Goal: Task Accomplishment & Management: Complete application form

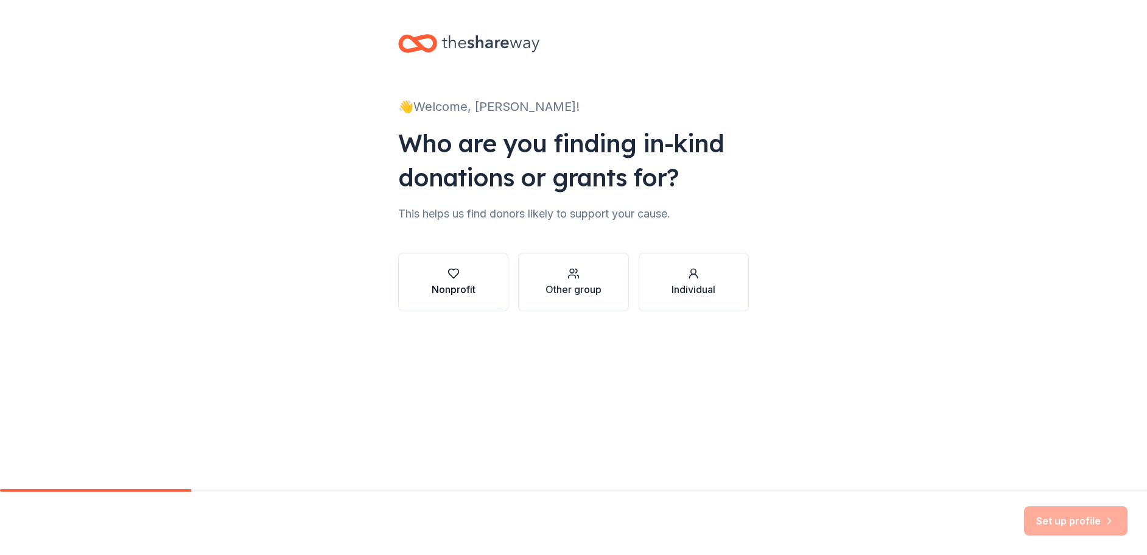
click at [457, 272] on icon "button" at bounding box center [453, 273] width 12 height 12
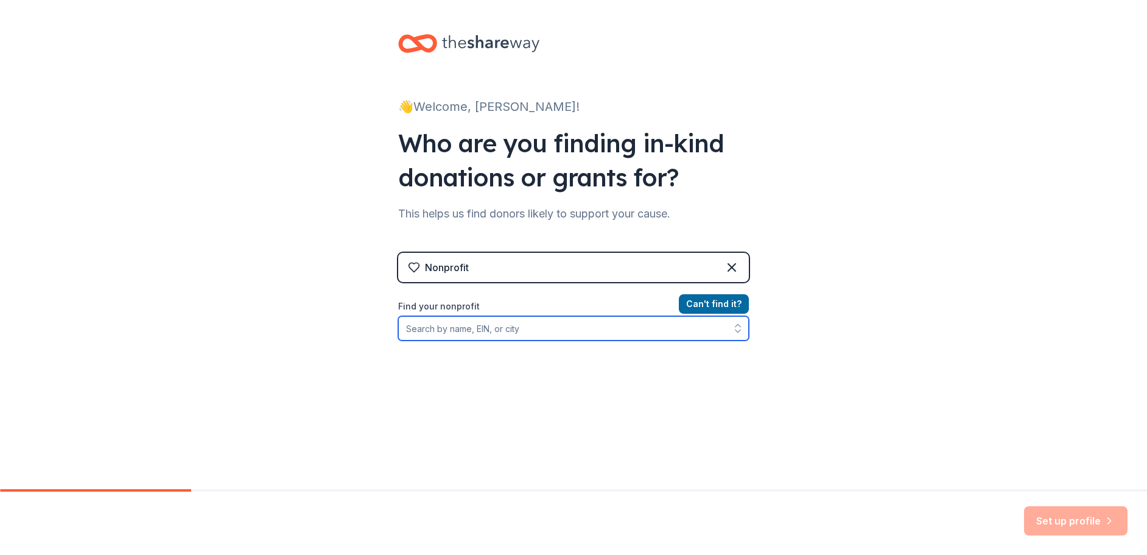
click at [463, 329] on input "Find your nonprofit" at bounding box center [573, 328] width 351 height 24
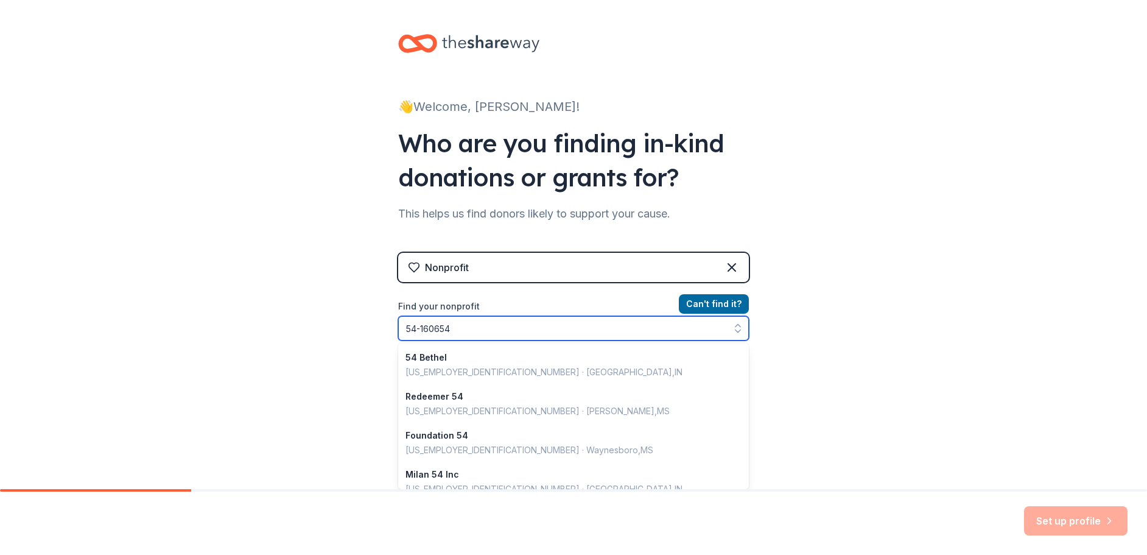
type input "[US_EMPLOYER_IDENTIFICATION_NUMBER]"
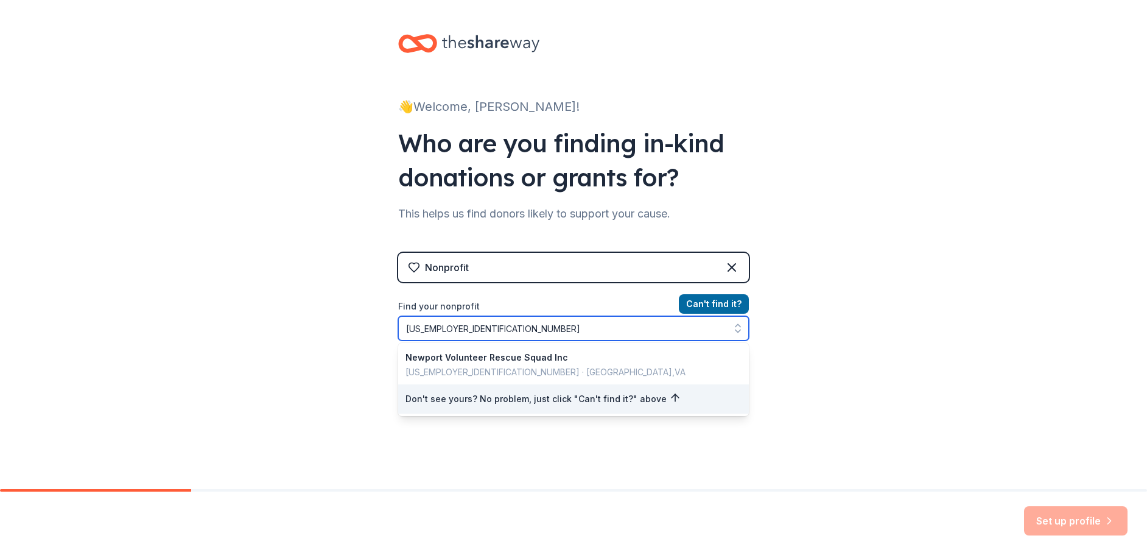
click at [463, 329] on input "[US_EMPLOYER_IDENTIFICATION_NUMBER]" at bounding box center [573, 328] width 351 height 24
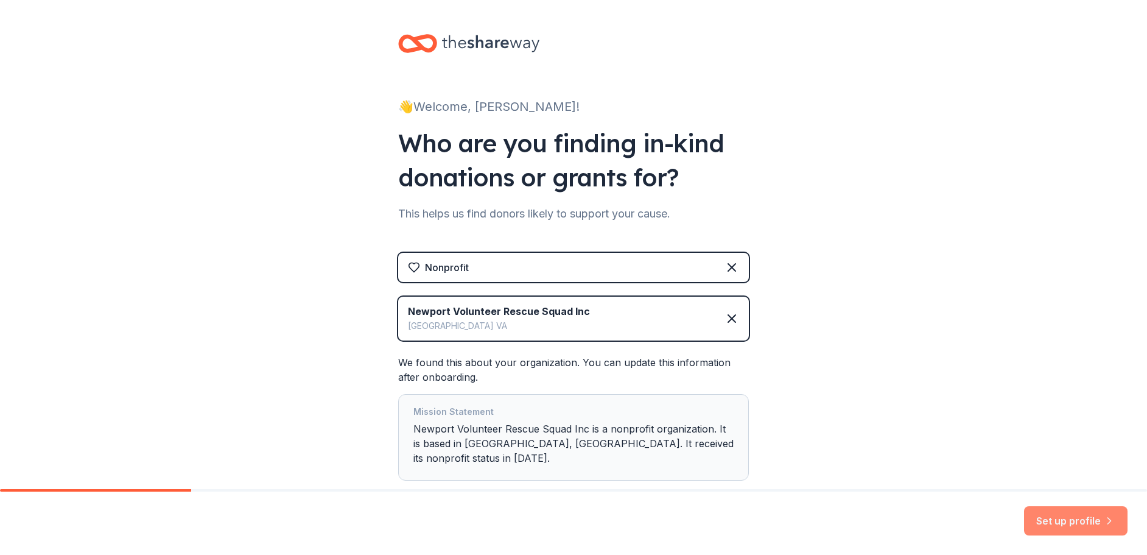
click at [1055, 519] on button "Set up profile" at bounding box center [1075, 520] width 103 height 29
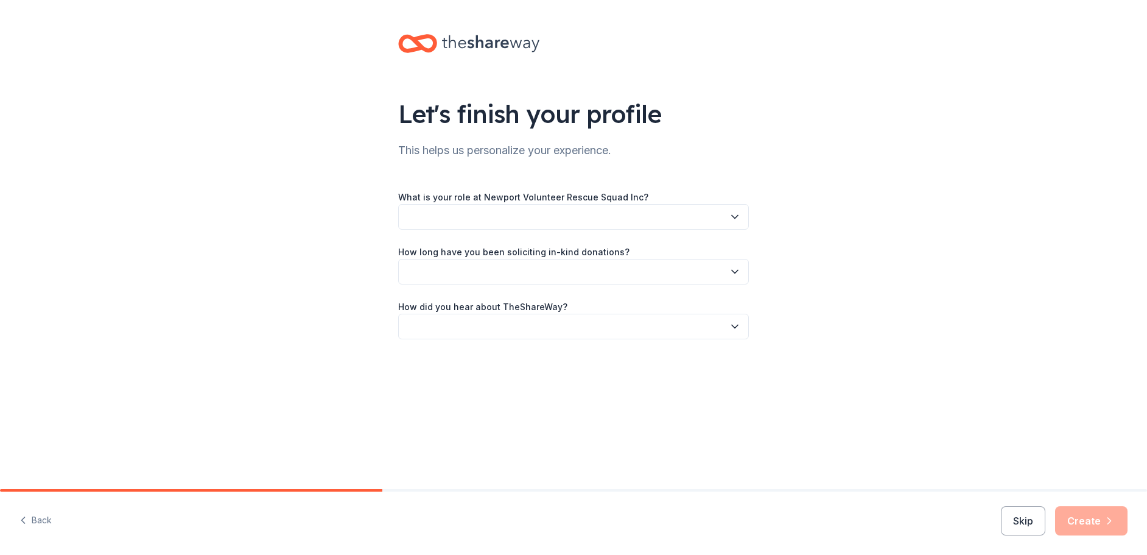
click at [433, 213] on button "button" at bounding box center [573, 217] width 351 height 26
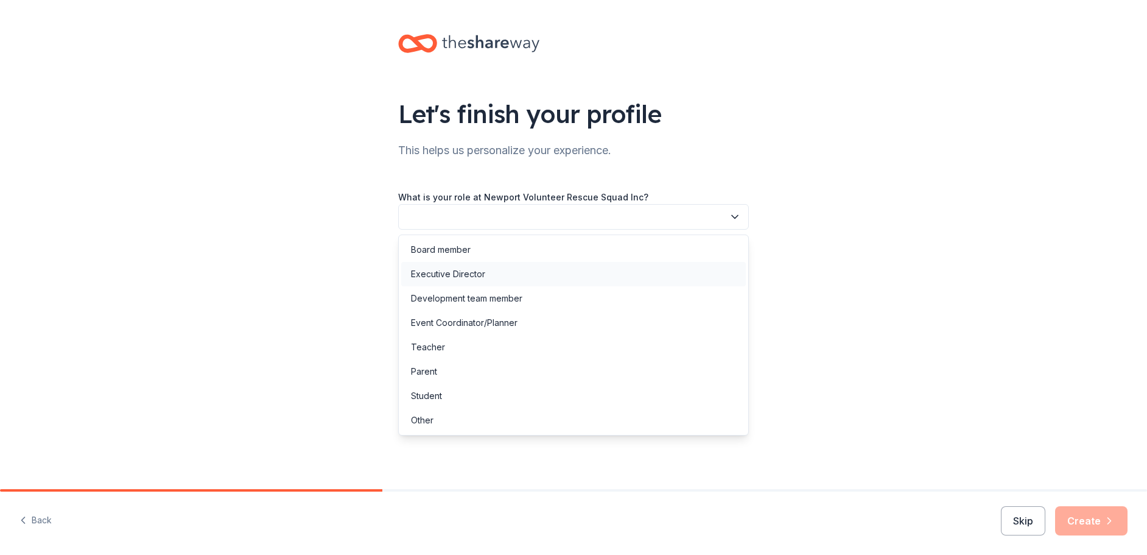
click at [433, 271] on div "Executive Director" at bounding box center [448, 274] width 74 height 15
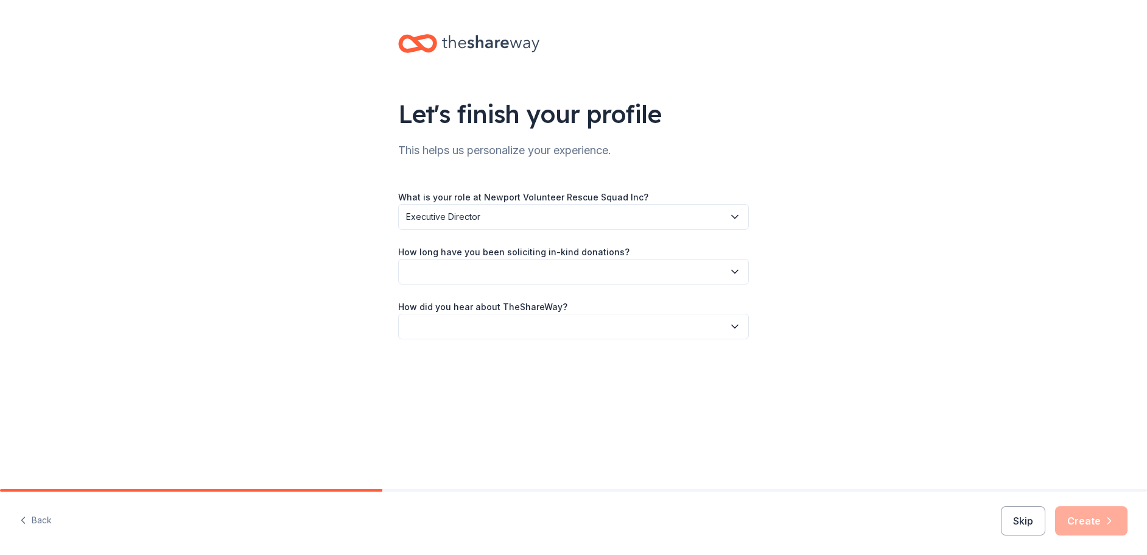
click at [432, 271] on button "button" at bounding box center [573, 272] width 351 height 26
click at [442, 376] on div "More than 5 years" at bounding box center [447, 377] width 73 height 15
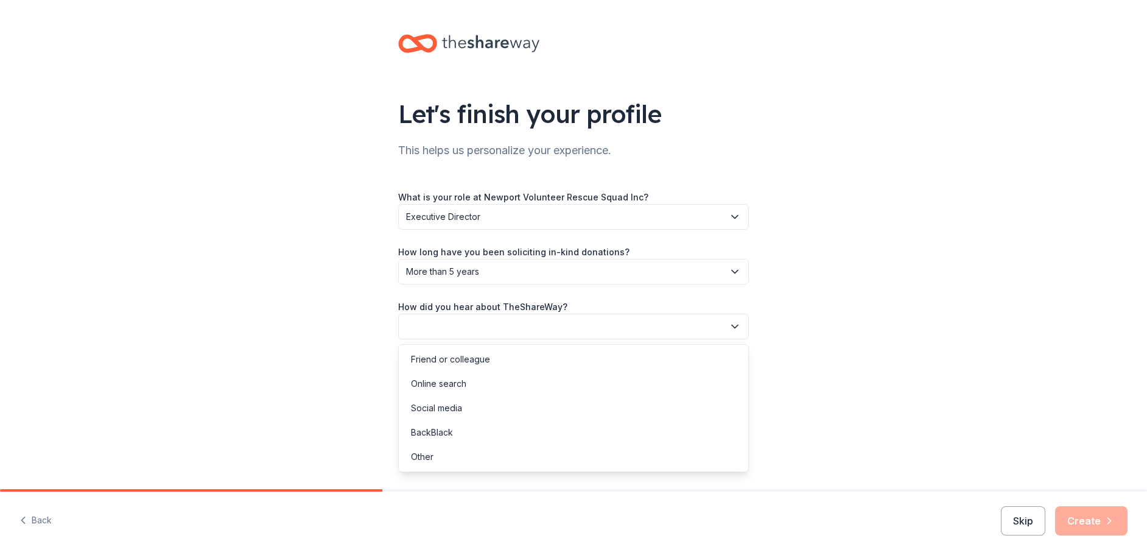
click at [427, 326] on button "button" at bounding box center [573, 326] width 351 height 26
click at [437, 359] on div "Friend or colleague" at bounding box center [450, 359] width 79 height 15
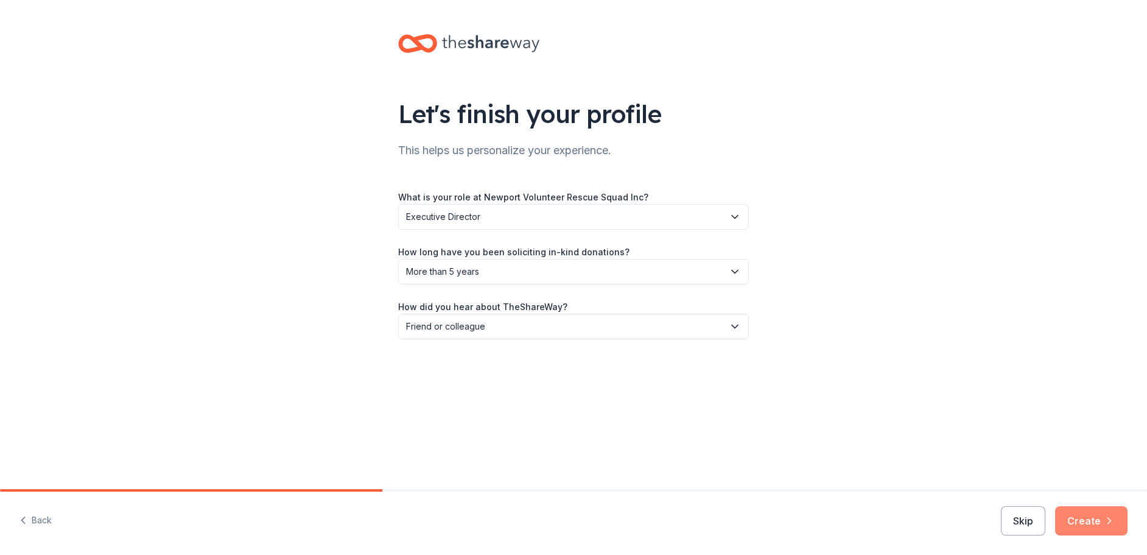
click at [1088, 519] on button "Create" at bounding box center [1091, 520] width 72 height 29
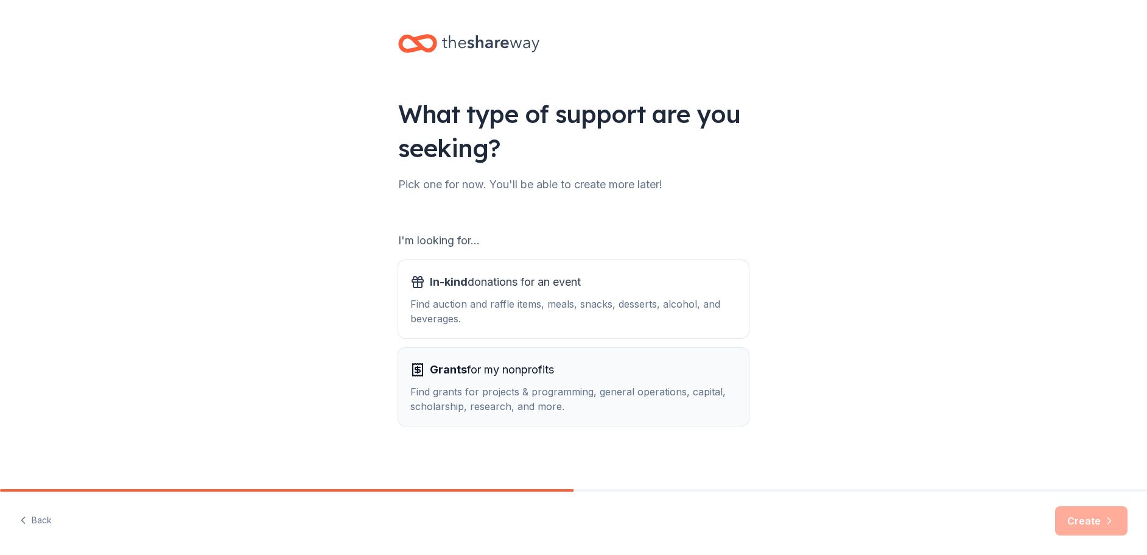
click at [480, 370] on span "Grants for my nonprofits" at bounding box center [492, 369] width 124 height 19
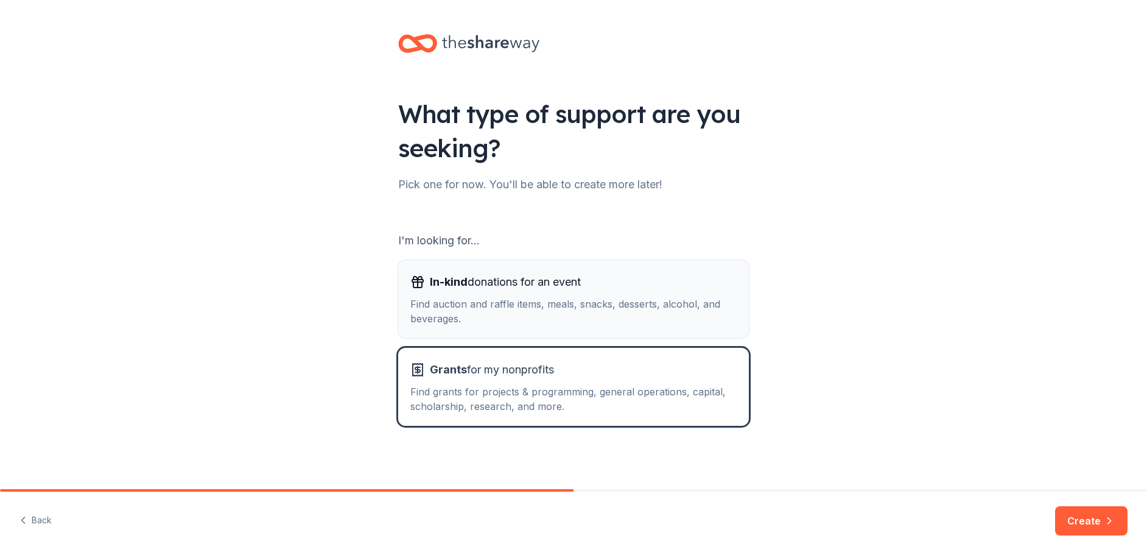
click at [472, 309] on div "Find auction and raffle items, meals, snacks, desserts, alcohol, and beverages." at bounding box center [573, 310] width 326 height 29
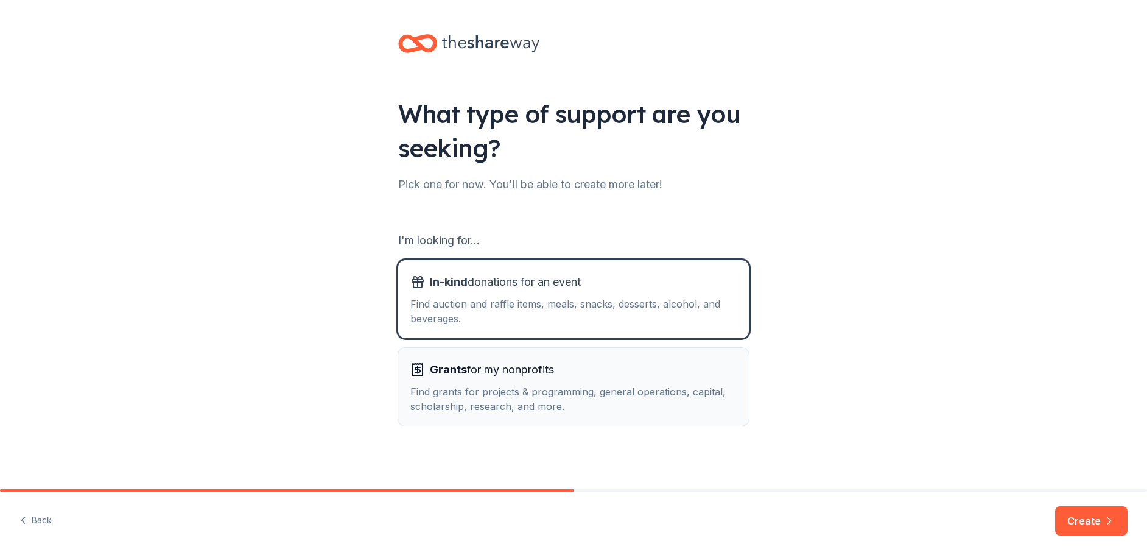
click at [471, 380] on div "Grants for my nonprofits Find grants for projects & programming, general operat…" at bounding box center [573, 387] width 326 height 54
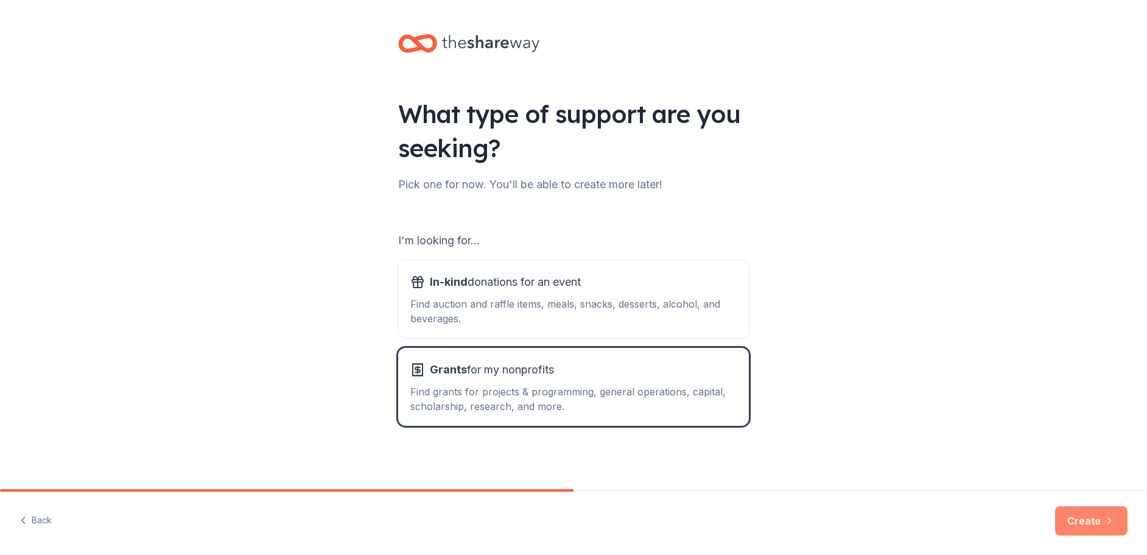
click at [1081, 521] on button "Create" at bounding box center [1091, 520] width 72 height 29
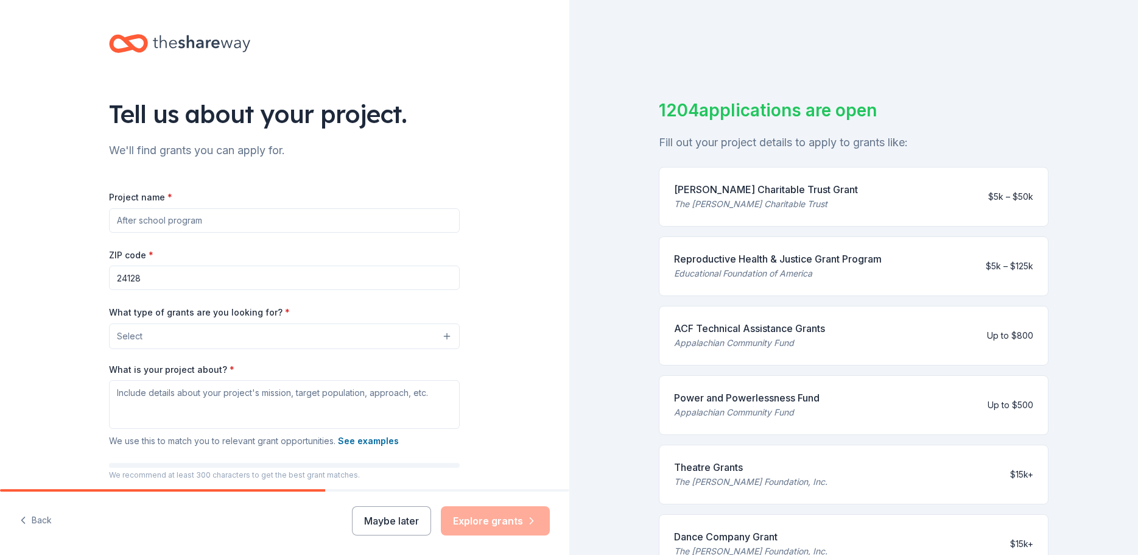
click at [145, 217] on input "Project name *" at bounding box center [284, 220] width 351 height 24
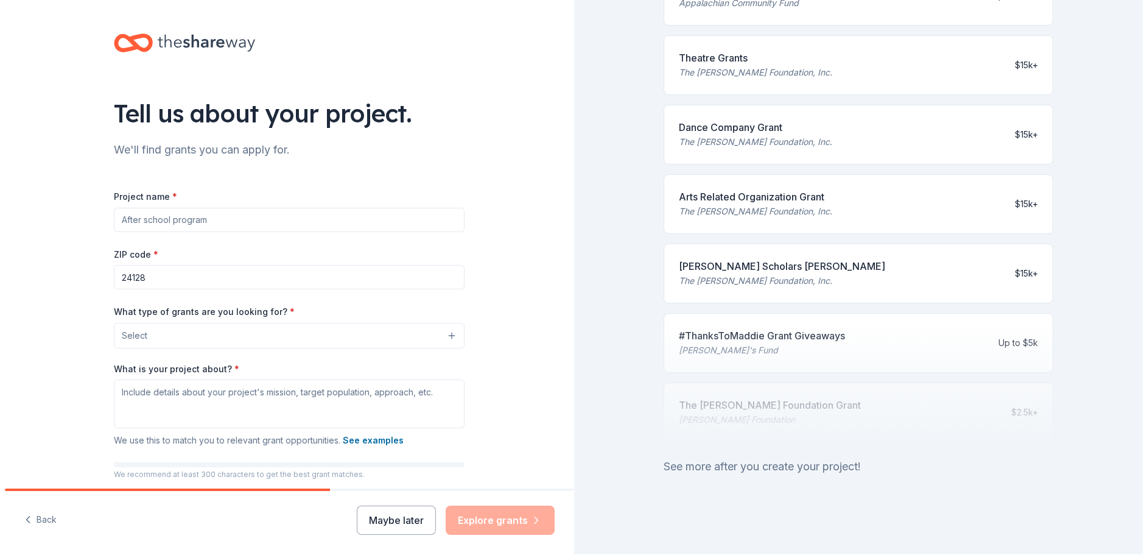
scroll to position [15, 0]
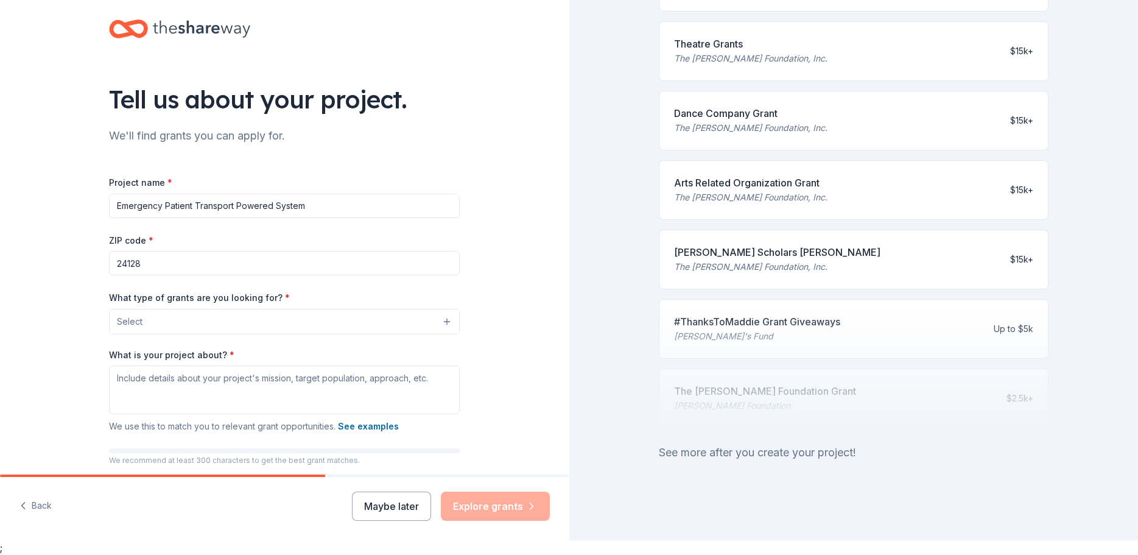
type input "Emergency Patient Transport Powered System"
click at [119, 383] on textarea "What is your project about? *" at bounding box center [284, 389] width 351 height 49
click at [151, 318] on button "Select" at bounding box center [284, 322] width 351 height 26
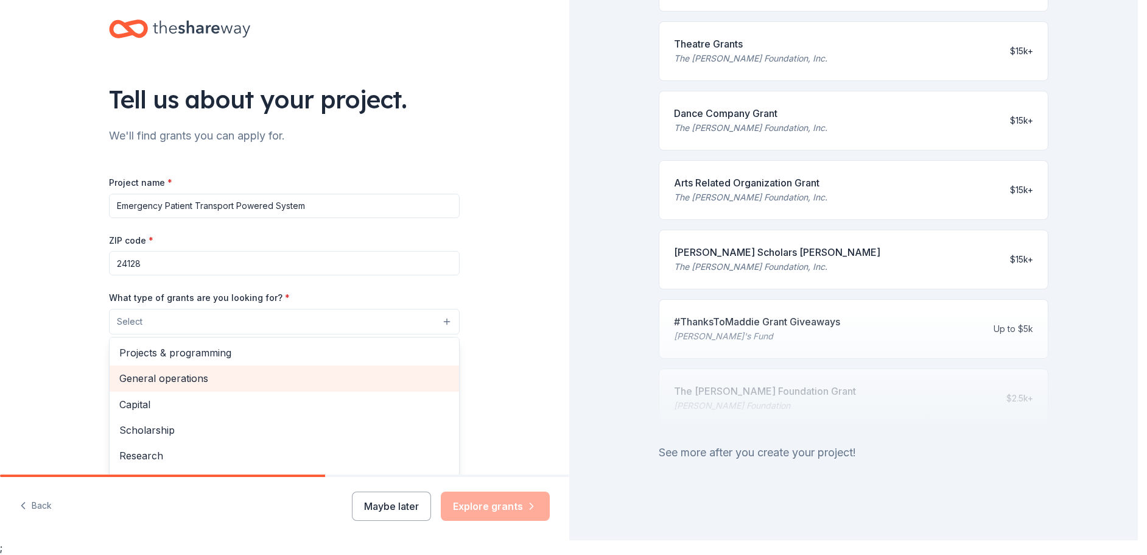
click at [175, 374] on span "General operations" at bounding box center [284, 378] width 330 height 16
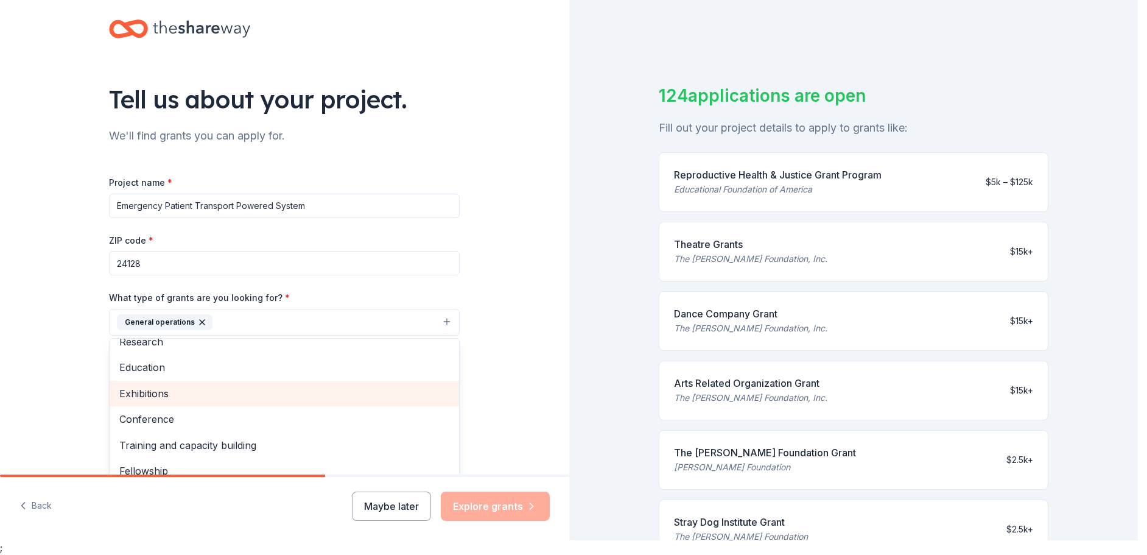
scroll to position [118, 0]
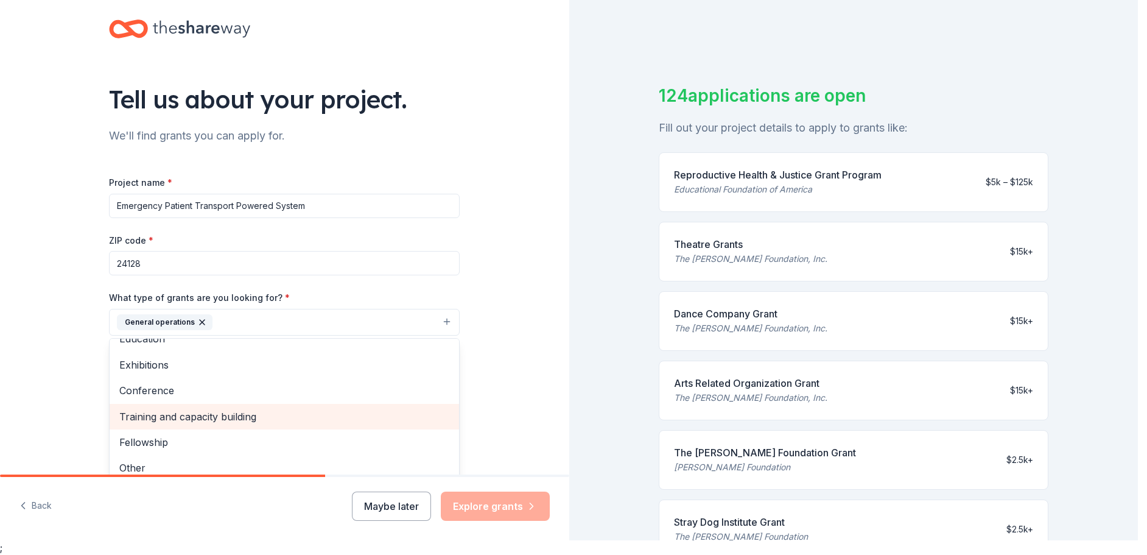
click at [146, 415] on span "Training and capacity building" at bounding box center [284, 416] width 330 height 16
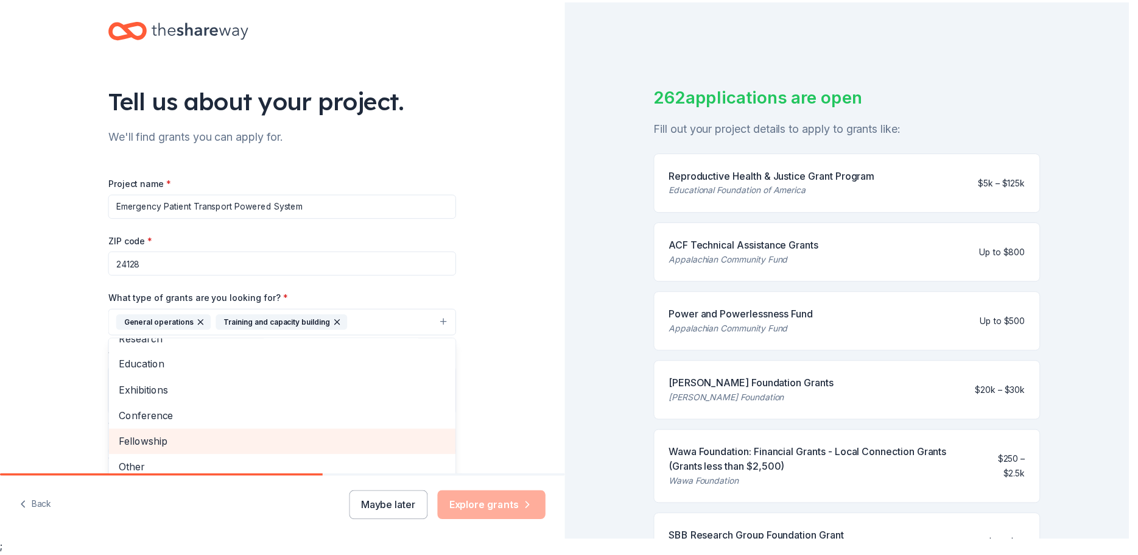
scroll to position [92, 0]
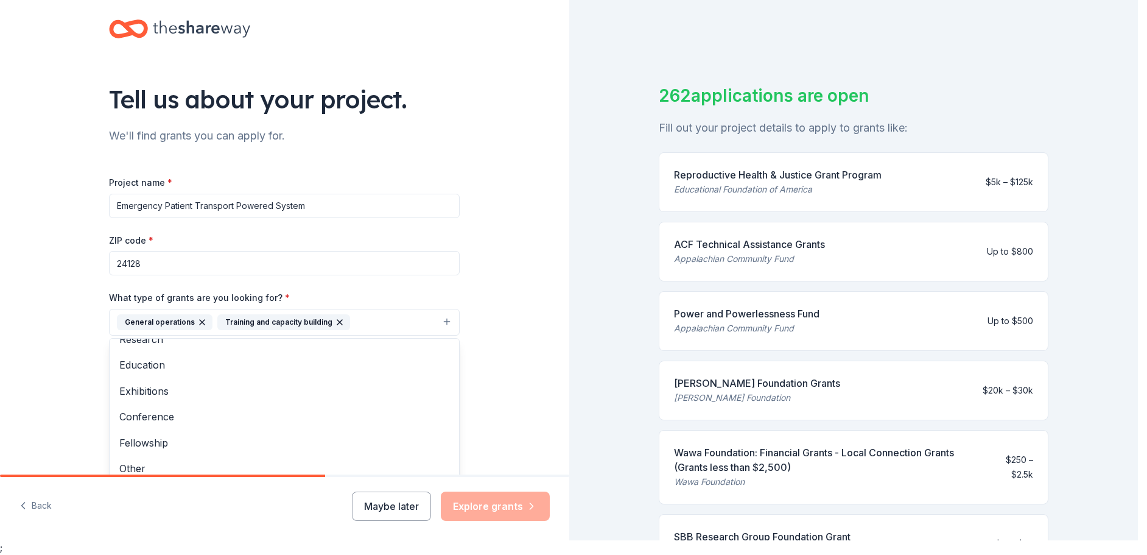
click at [76, 331] on div "Tell us about your project. We'll find grants you can apply for. Project name *…" at bounding box center [284, 276] width 569 height 583
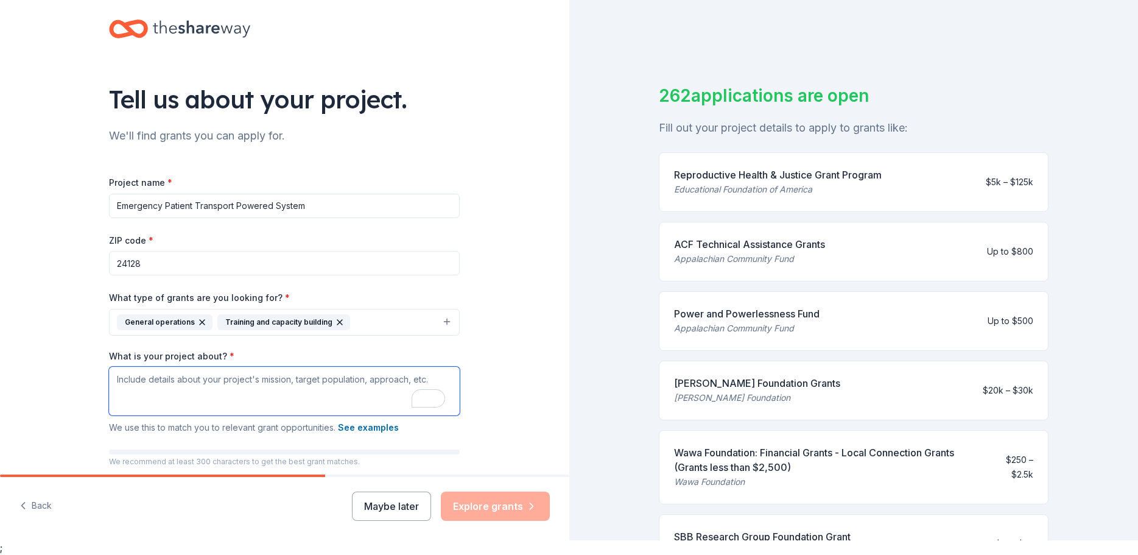
click at [161, 396] on textarea "What is your project about? *" at bounding box center [284, 390] width 351 height 49
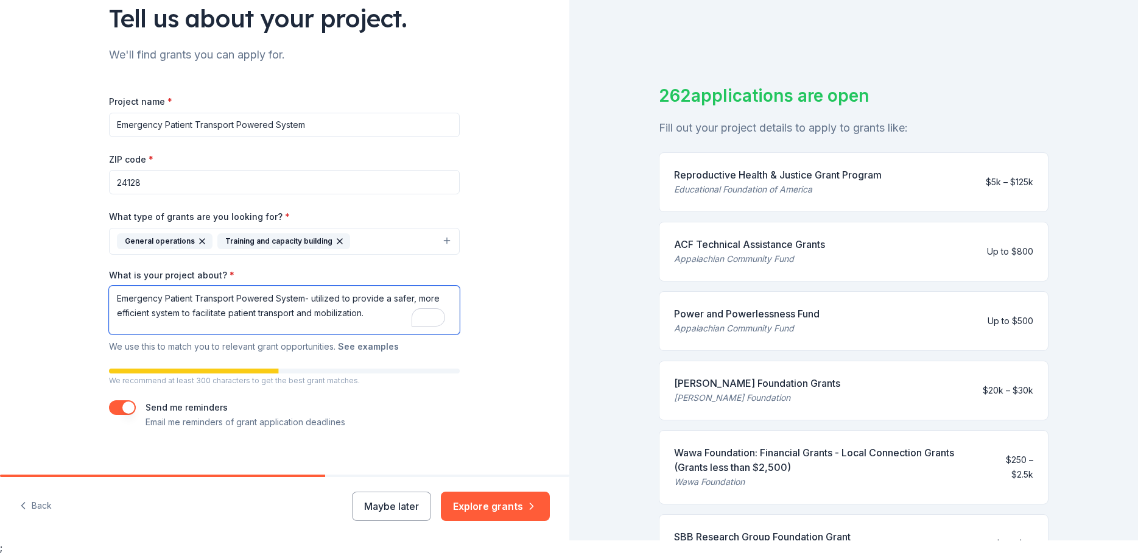
scroll to position [94, 0]
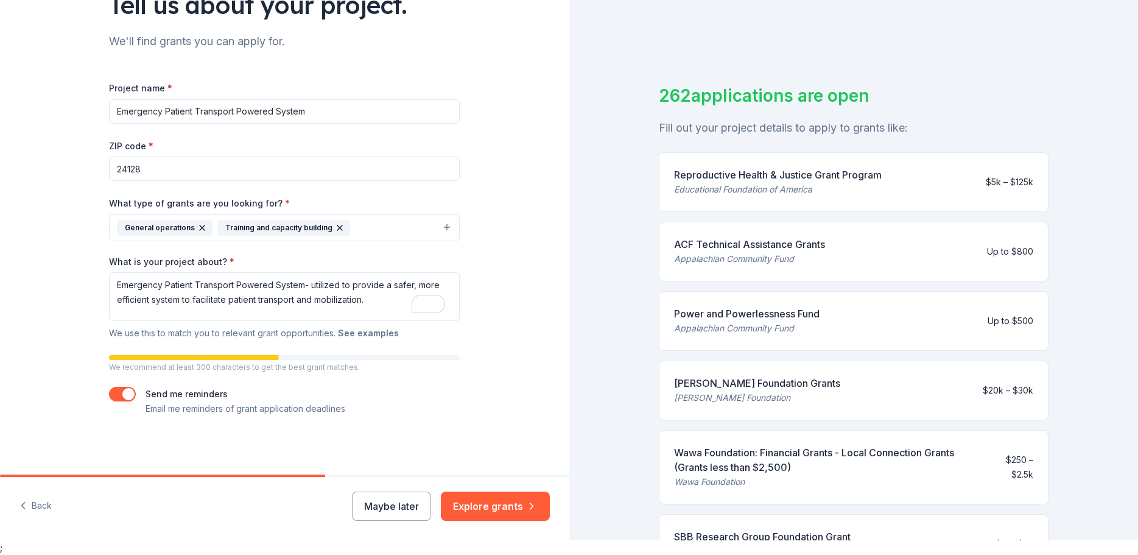
click at [362, 334] on button "See examples" at bounding box center [368, 333] width 61 height 15
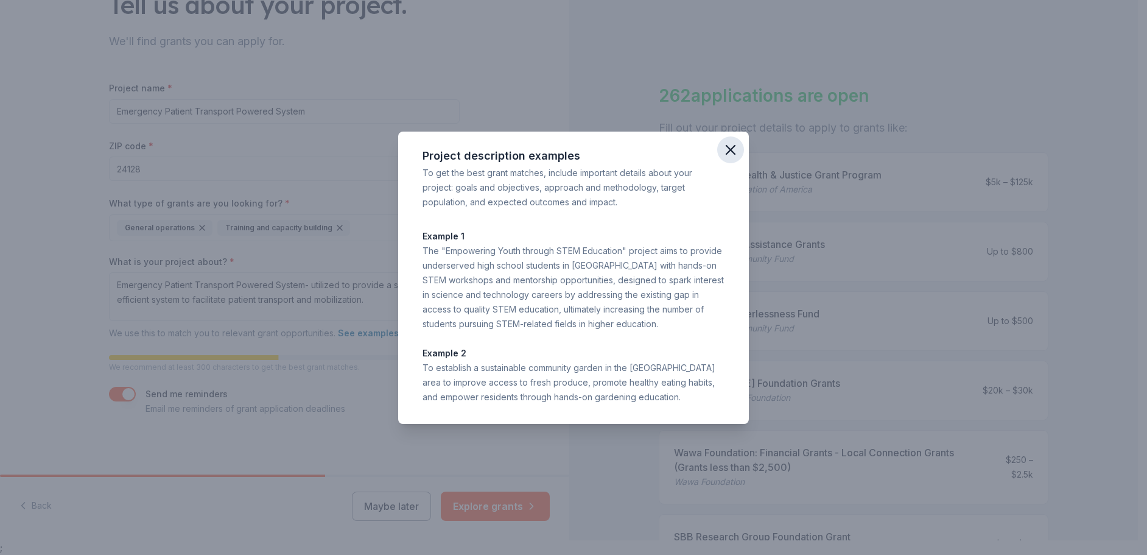
click at [733, 149] on icon "button" at bounding box center [730, 149] width 17 height 17
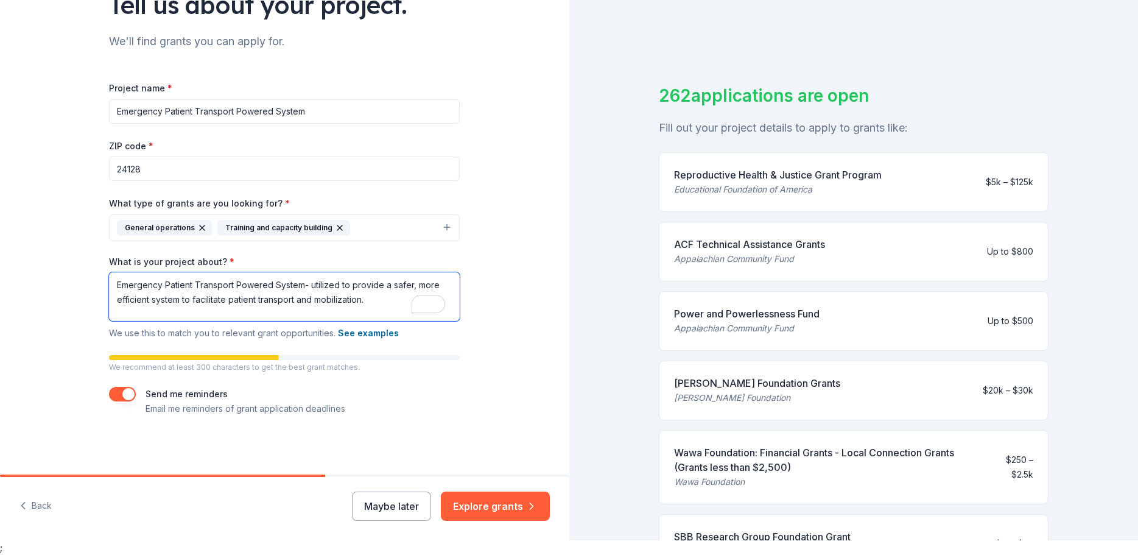
drag, startPoint x: 365, startPoint y: 303, endPoint x: 104, endPoint y: 287, distance: 261.6
click at [104, 287] on html "You've turned off quick searches. Undo Web search Copy Define Turn off quick se…" at bounding box center [569, 262] width 1138 height 555
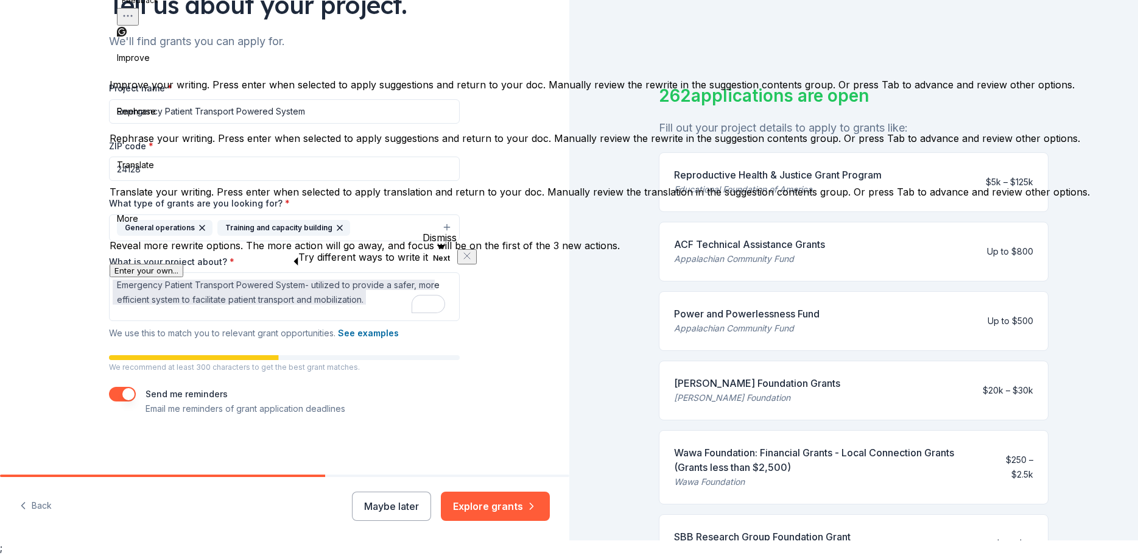
click at [462, 261] on icon "Dismiss" at bounding box center [467, 256] width 10 height 10
click at [374, 307] on textarea "Emergency Patient Transport Powered System- utilized to provide a safer, more e…" at bounding box center [284, 296] width 351 height 49
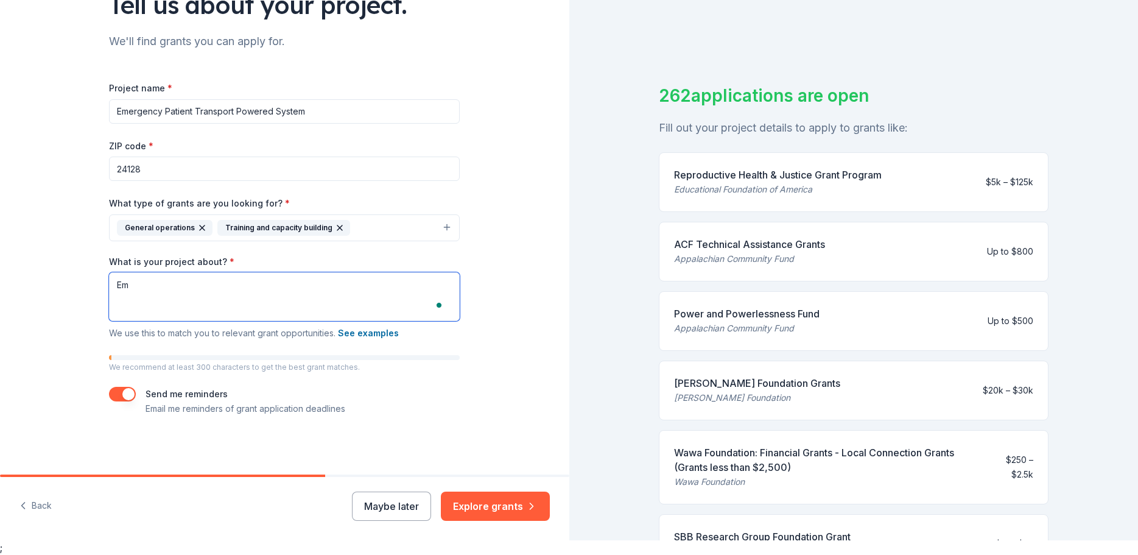
type textarea "E"
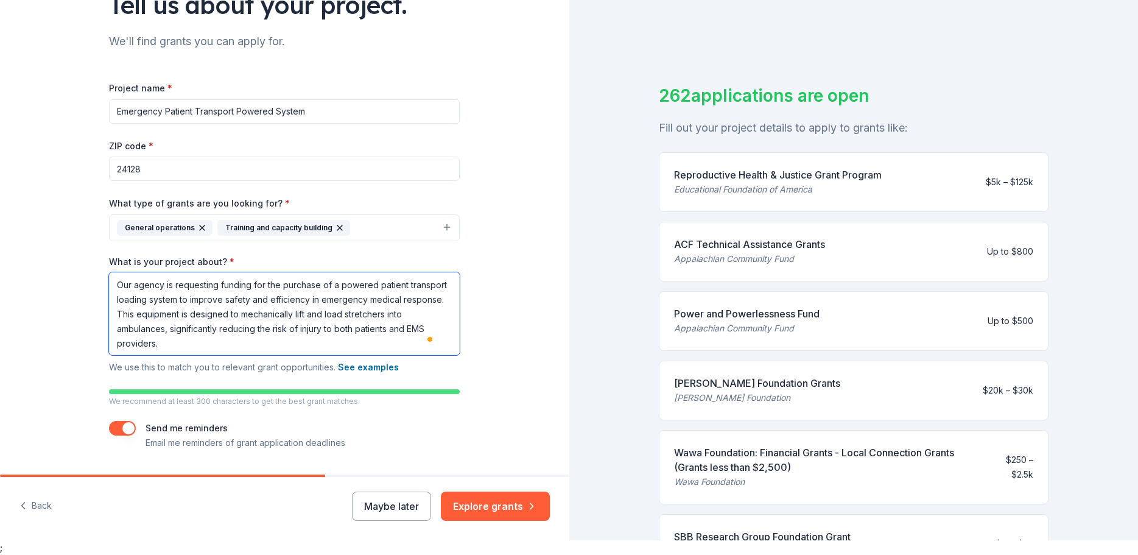
scroll to position [1, 0]
type textarea "Our agency is requesting funding for the purchase of a powered patient transpor…"
click at [479, 500] on button "Explore grants" at bounding box center [495, 505] width 109 height 29
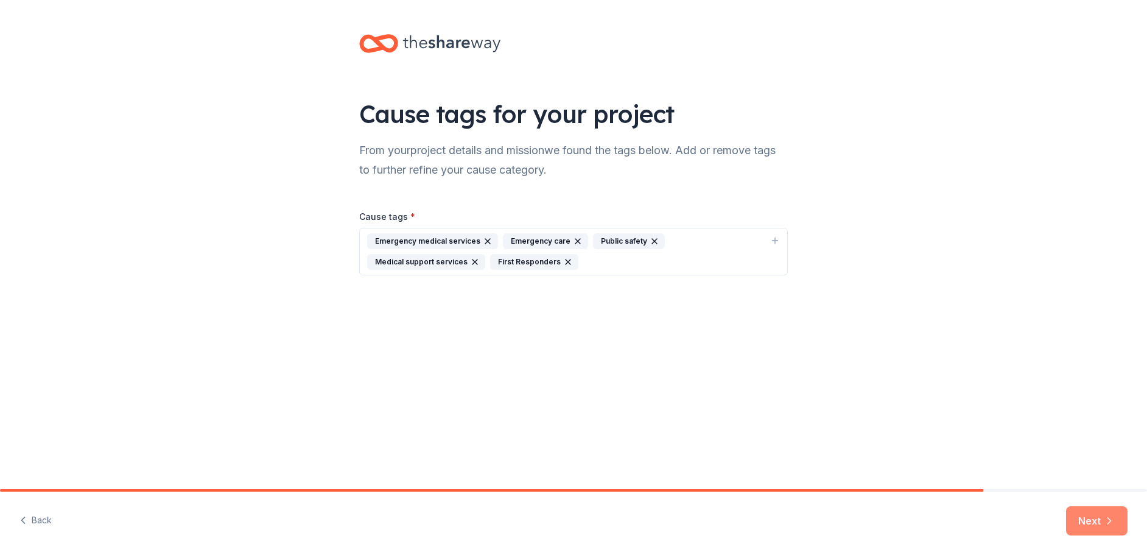
click at [1092, 516] on button "Next" at bounding box center [1096, 520] width 61 height 29
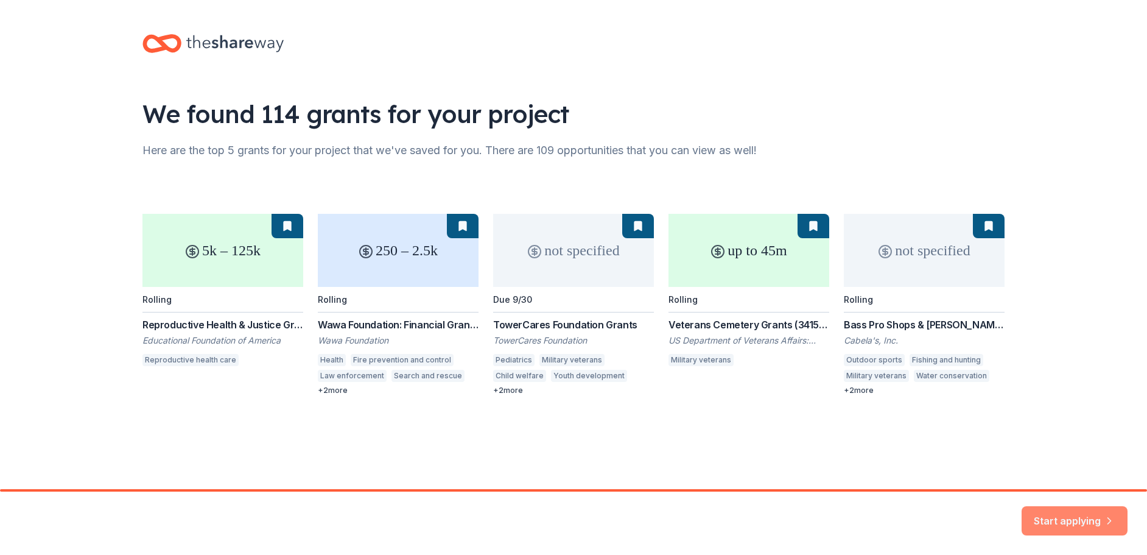
click at [1062, 514] on button "Start applying" at bounding box center [1074, 513] width 106 height 29
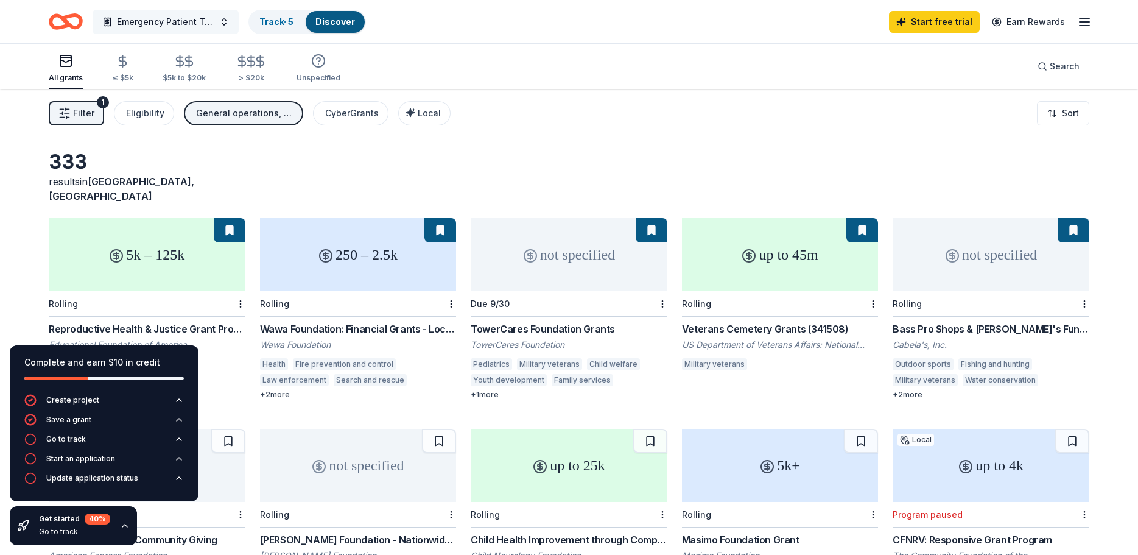
click at [172, 24] on span "Emergency Patient Transport Powered System" at bounding box center [165, 22] width 97 height 15
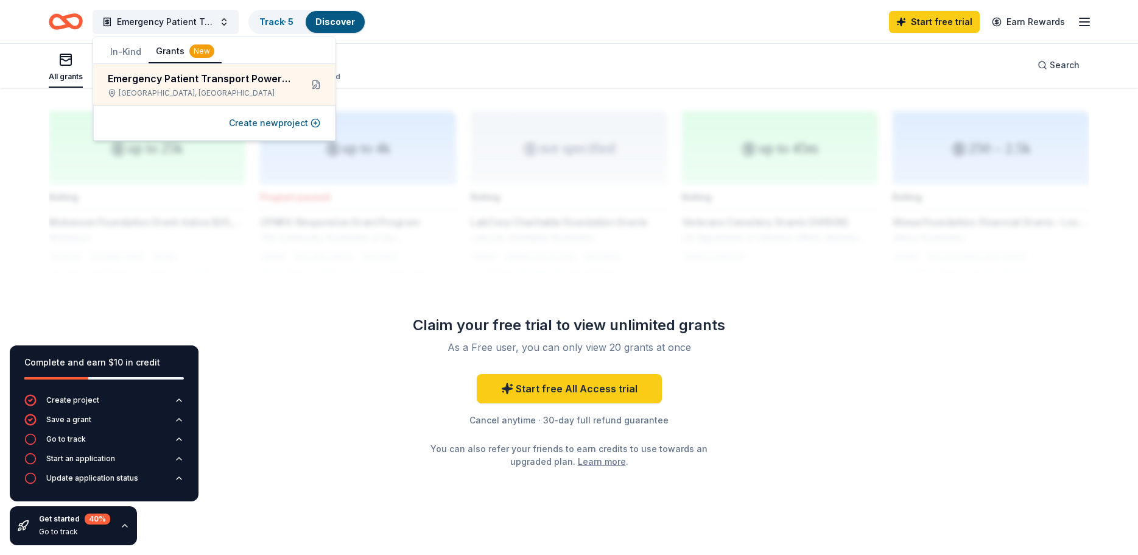
scroll to position [979, 0]
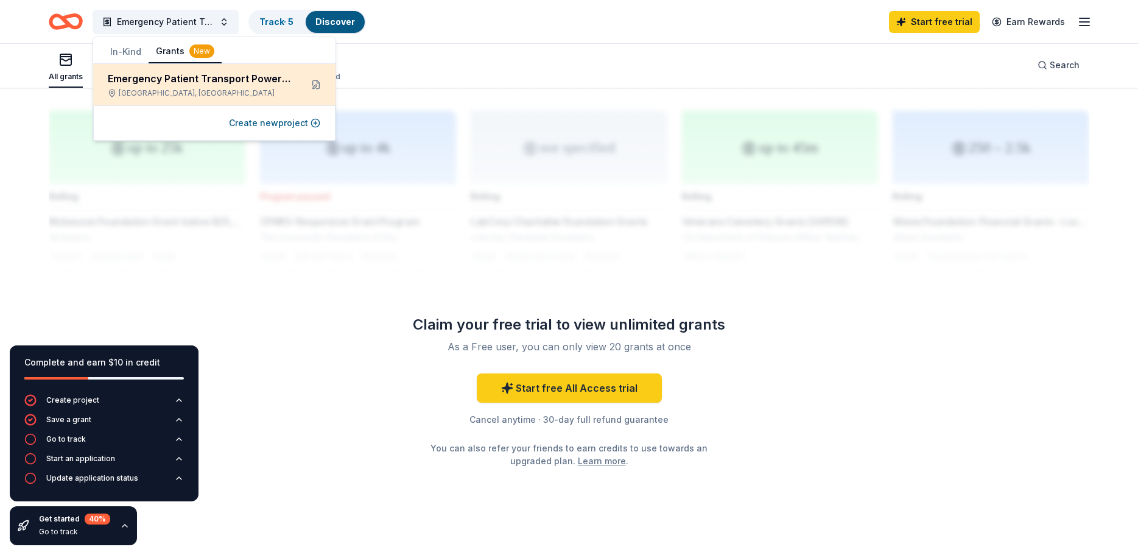
click at [218, 80] on div "Emergency Patient Transport Powered System" at bounding box center [200, 78] width 184 height 15
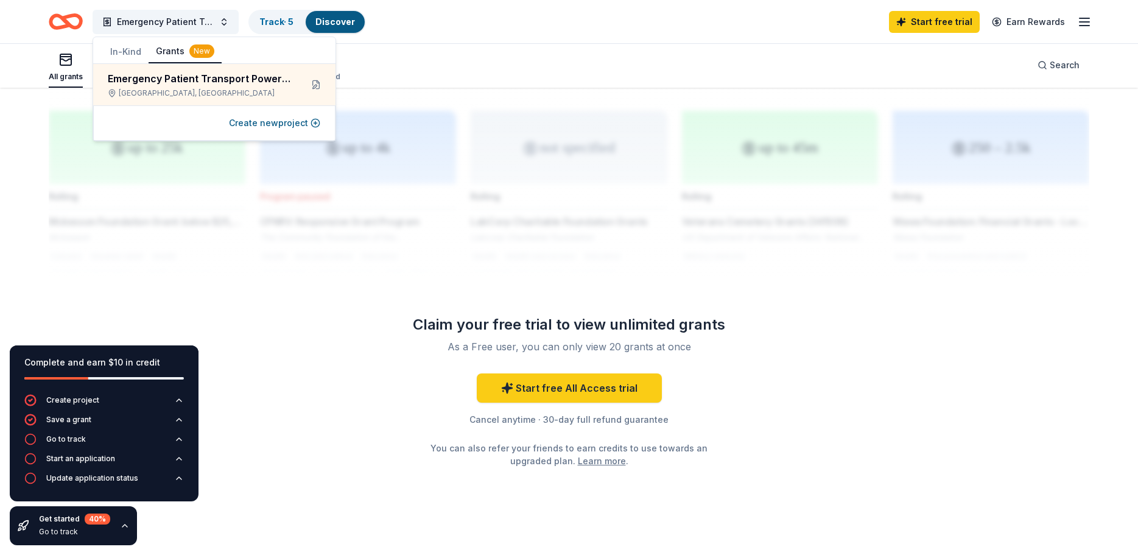
click at [1083, 23] on icon "button" at bounding box center [1084, 22] width 15 height 15
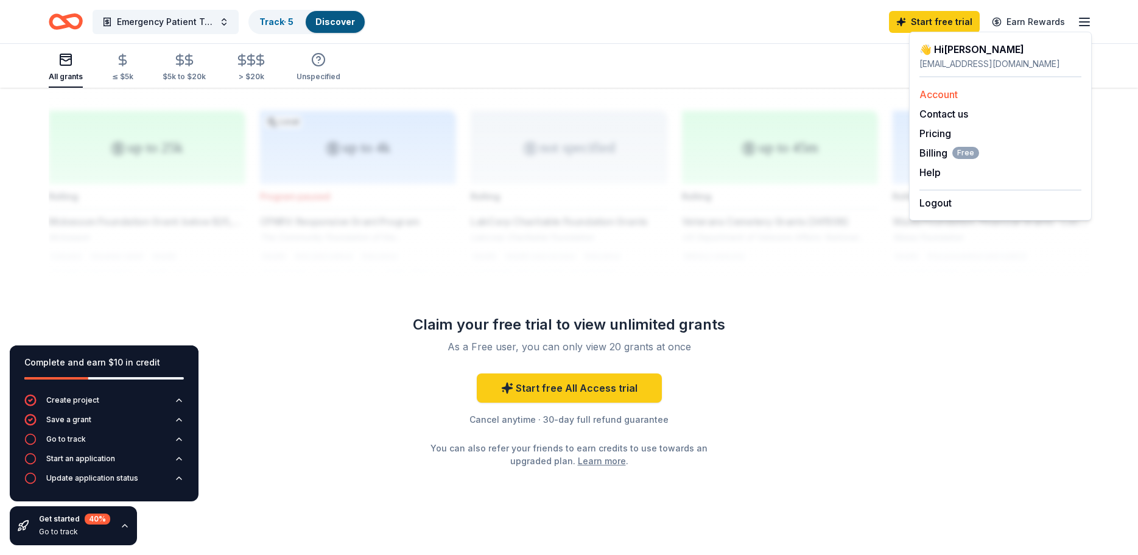
click at [933, 94] on link "Account" at bounding box center [938, 94] width 38 height 12
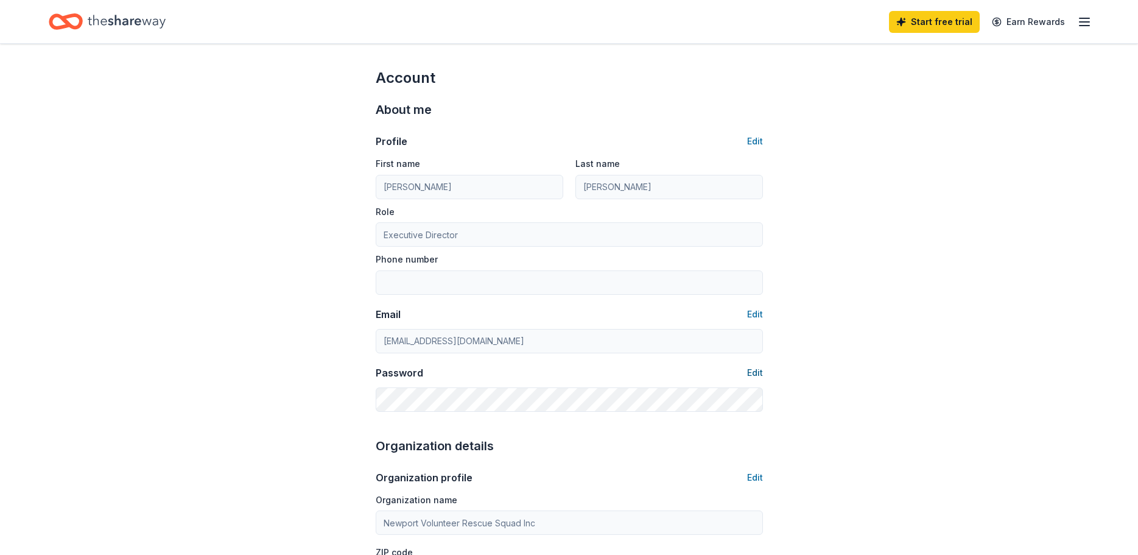
click at [755, 371] on button "Edit" at bounding box center [755, 372] width 16 height 15
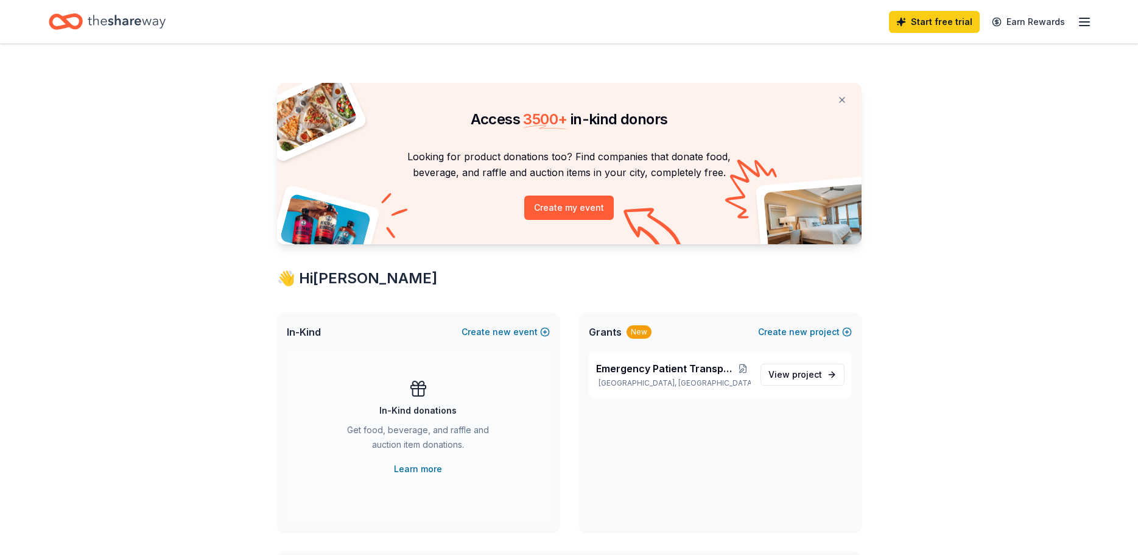
click at [1082, 24] on icon "button" at bounding box center [1084, 22] width 15 height 15
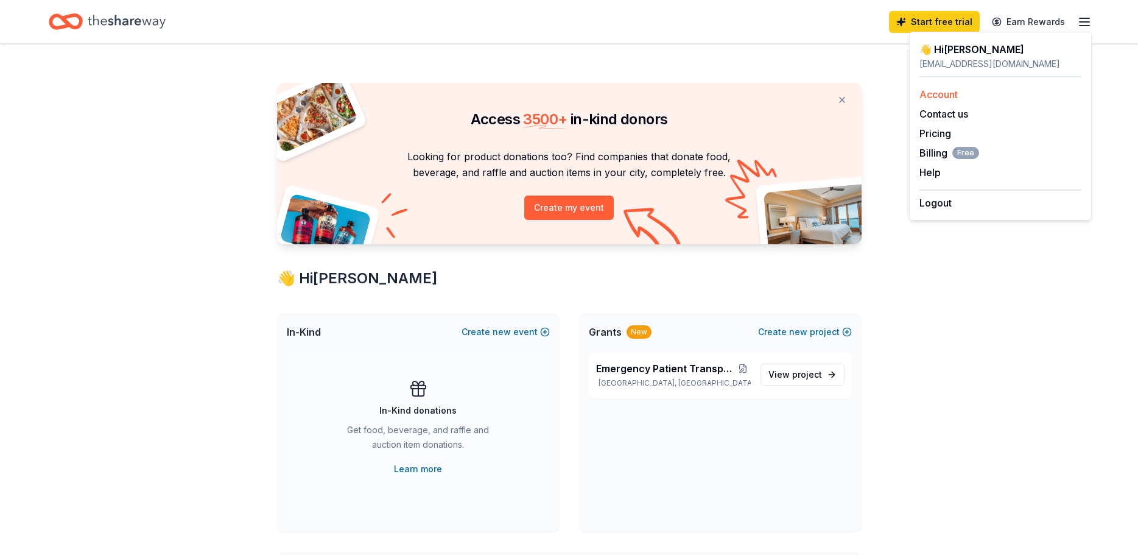
click at [951, 96] on link "Account" at bounding box center [938, 94] width 38 height 12
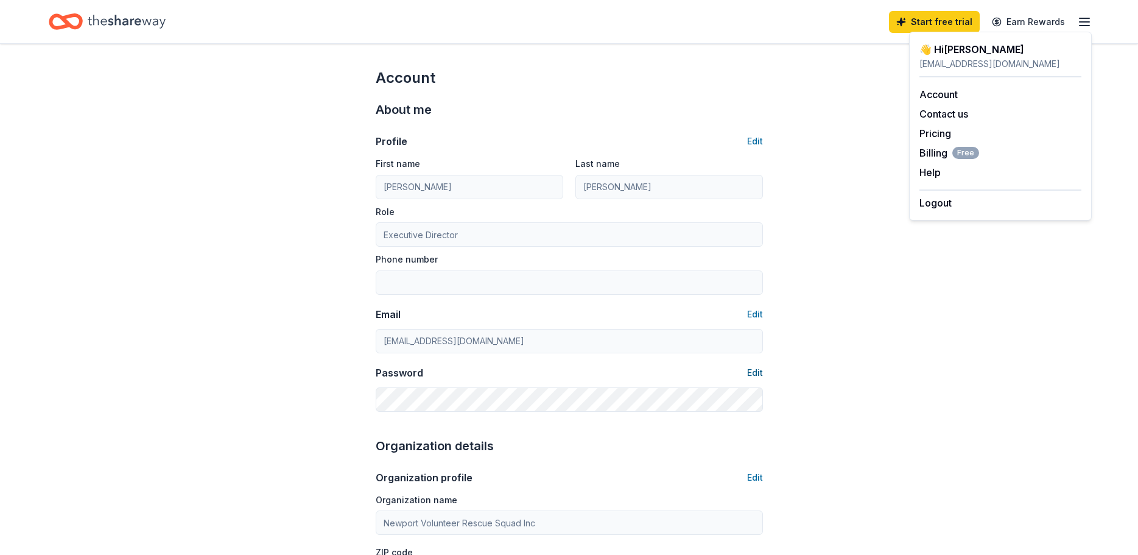
click at [753, 371] on button "Edit" at bounding box center [755, 372] width 16 height 15
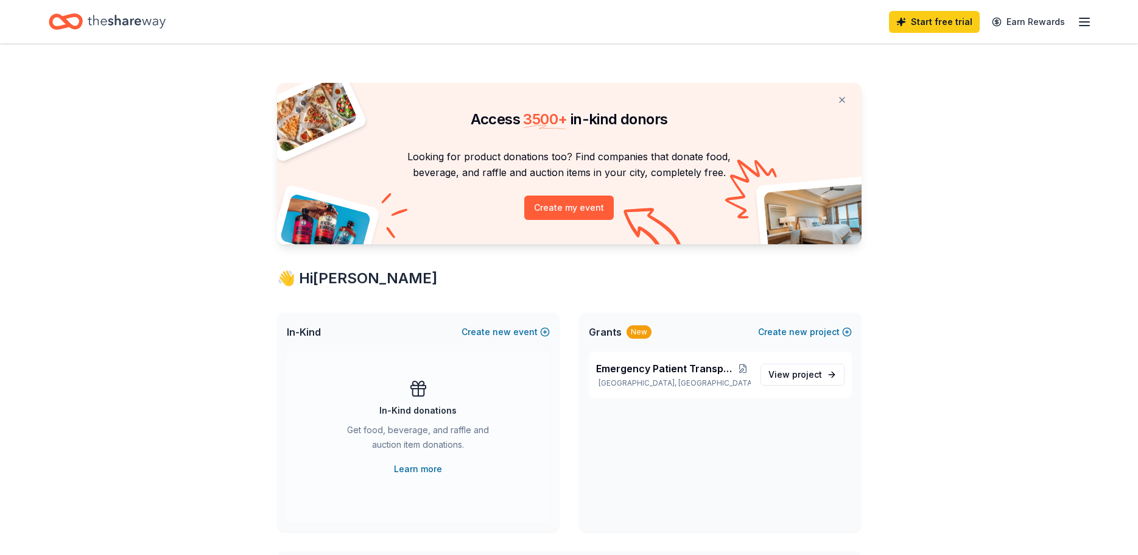
click at [1083, 23] on icon "button" at bounding box center [1084, 22] width 15 height 15
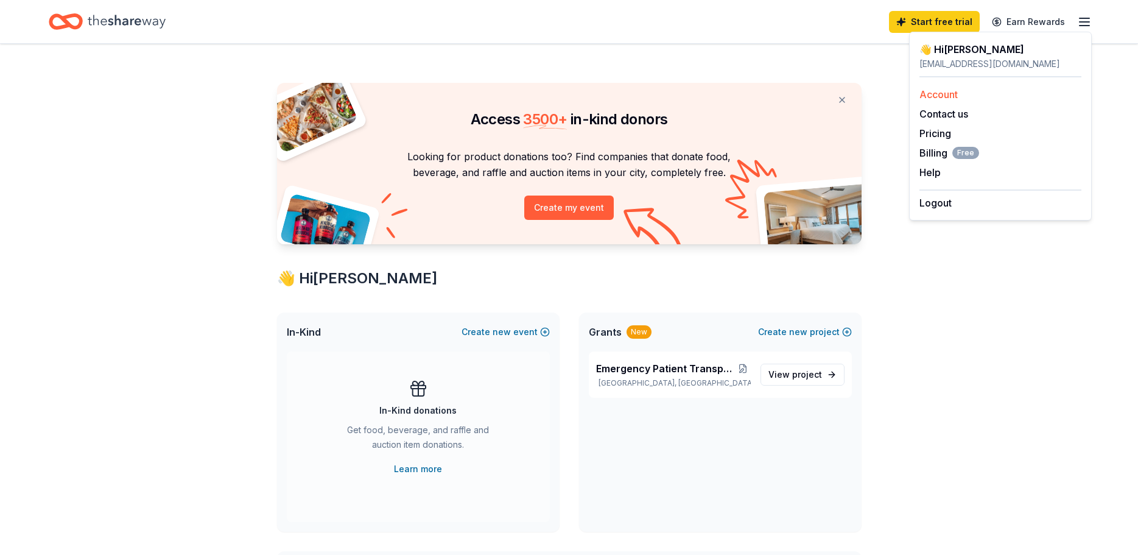
click at [941, 93] on link "Account" at bounding box center [938, 94] width 38 height 12
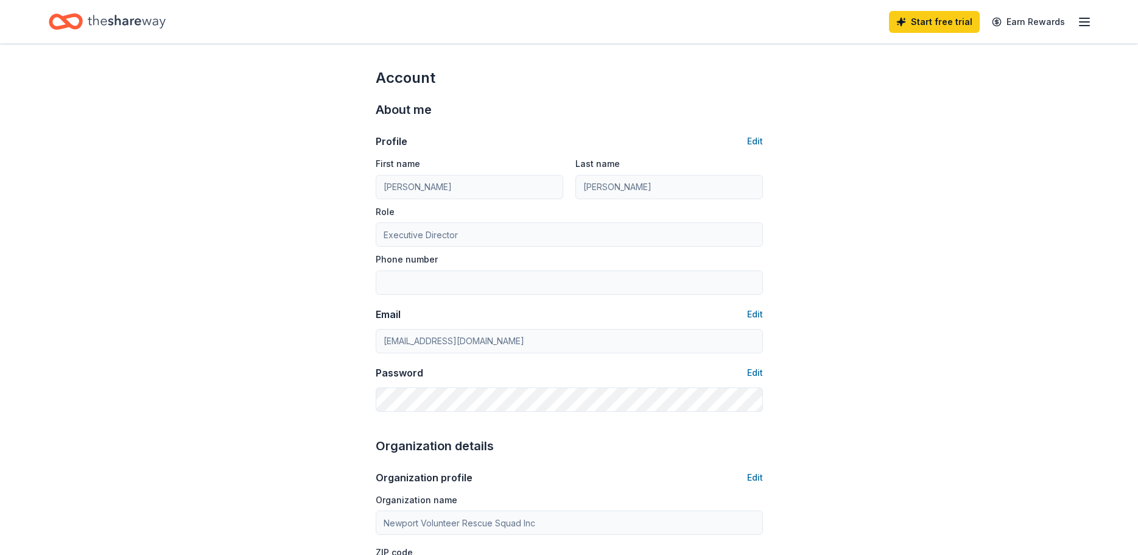
click at [1088, 22] on line "button" at bounding box center [1084, 22] width 10 height 0
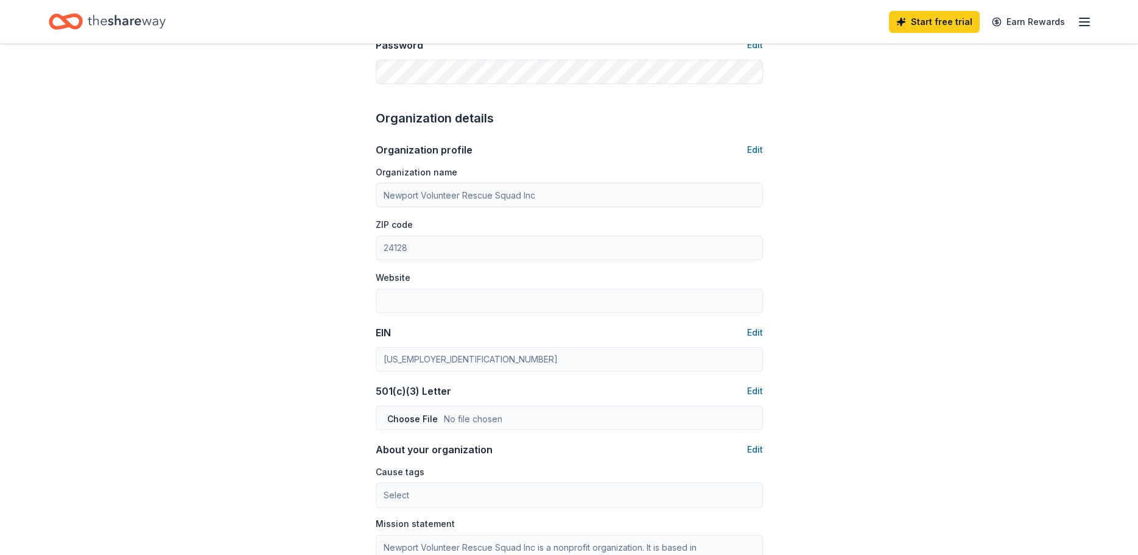
scroll to position [298, 0]
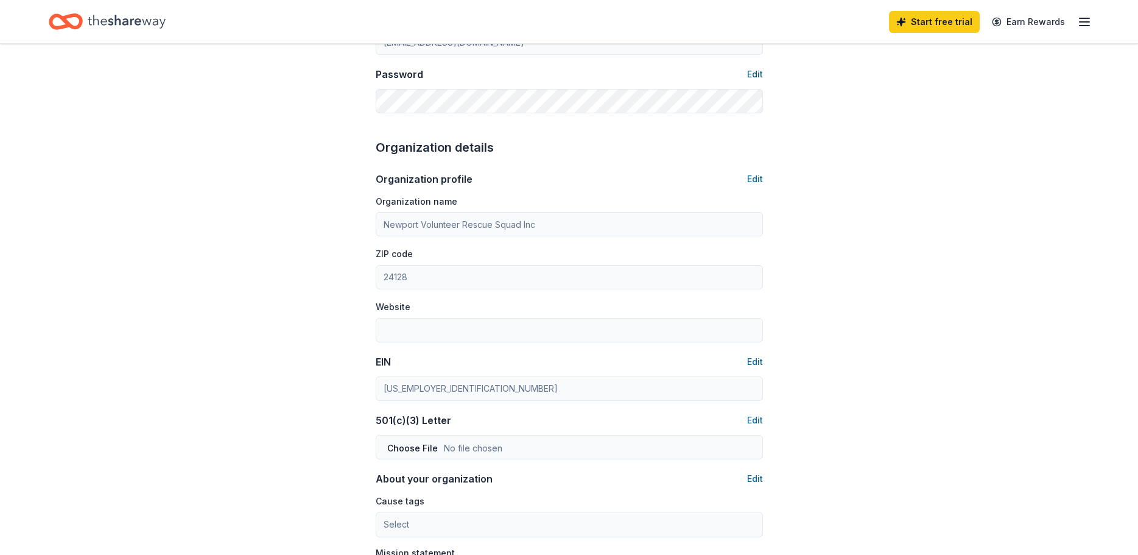
click at [752, 71] on button "Edit" at bounding box center [755, 74] width 16 height 15
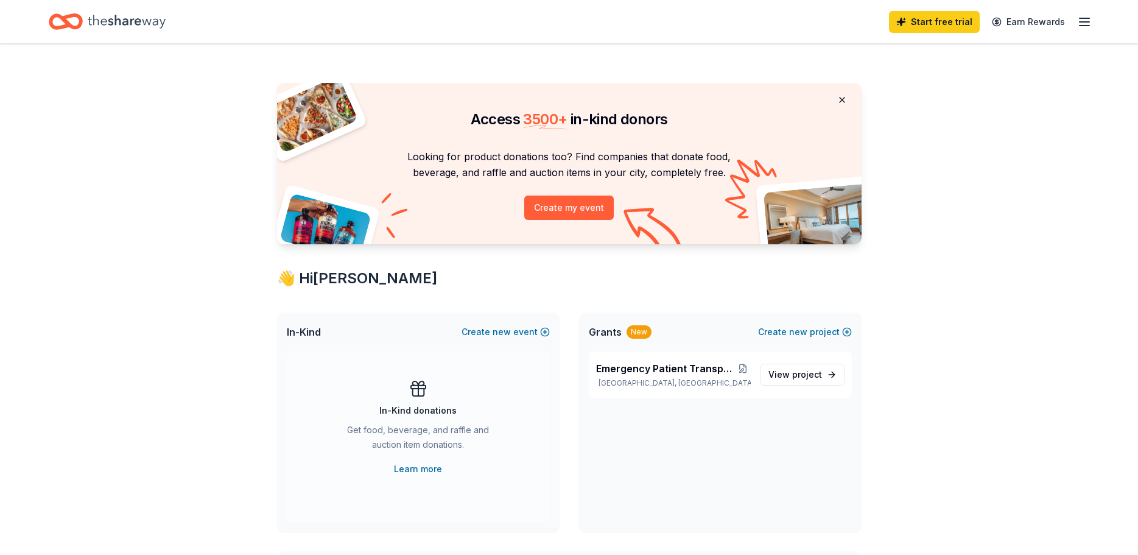
click at [839, 101] on button at bounding box center [841, 100] width 29 height 24
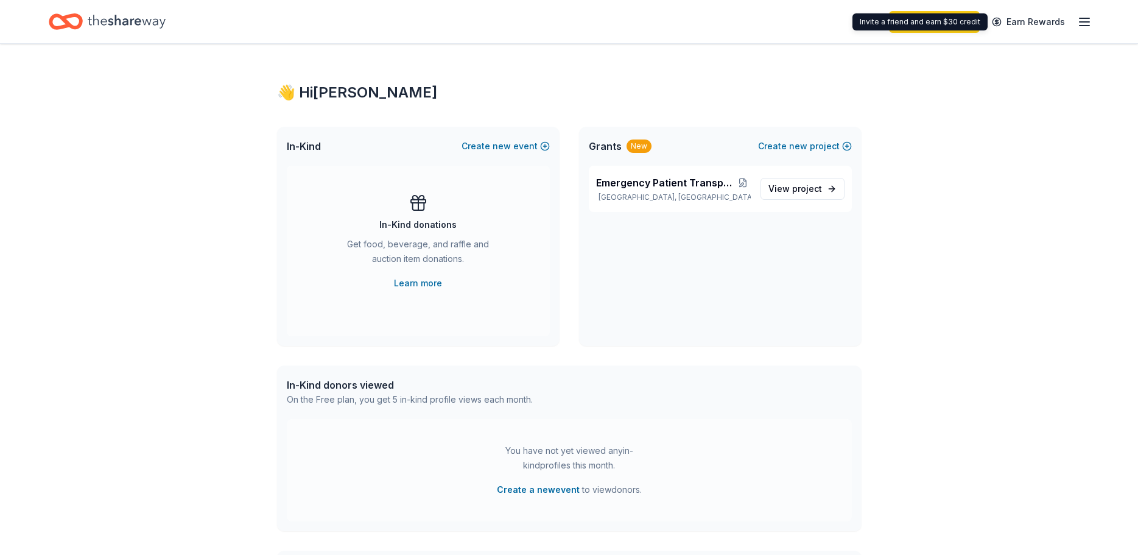
click at [933, 20] on div "Invite a friend and earn $30 credit Invite a friend and earn $30 credit" at bounding box center [919, 21] width 135 height 17
click at [1084, 24] on icon "button" at bounding box center [1084, 22] width 15 height 15
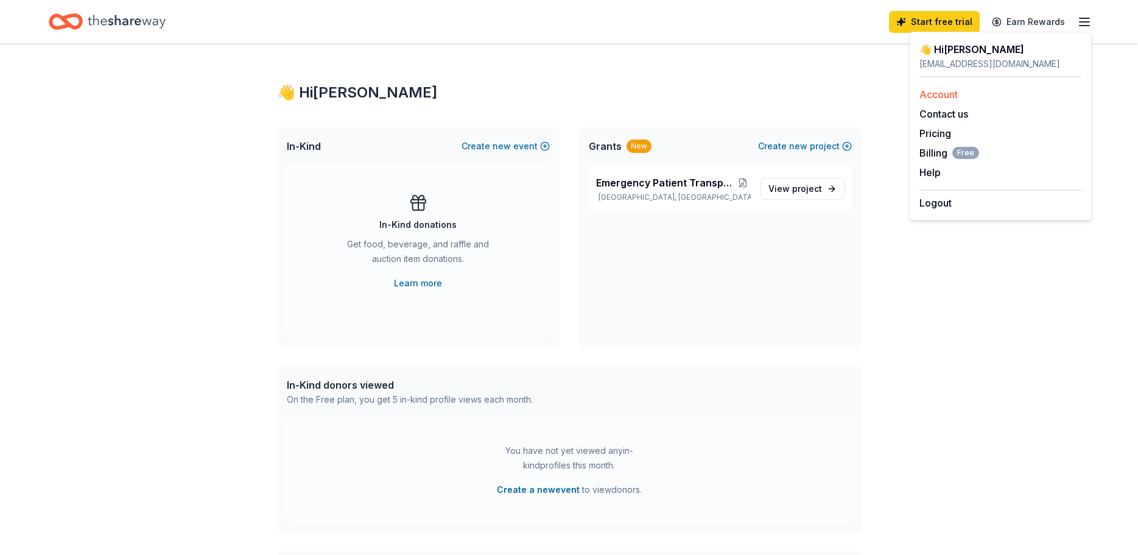
click at [944, 94] on link "Account" at bounding box center [938, 94] width 38 height 12
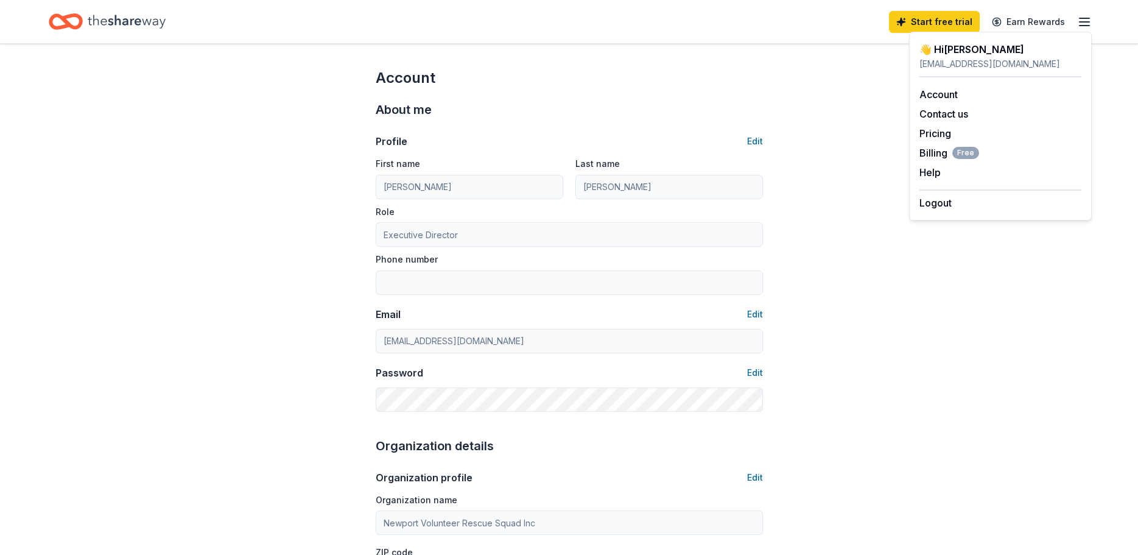
click at [1088, 22] on line "button" at bounding box center [1084, 22] width 10 height 0
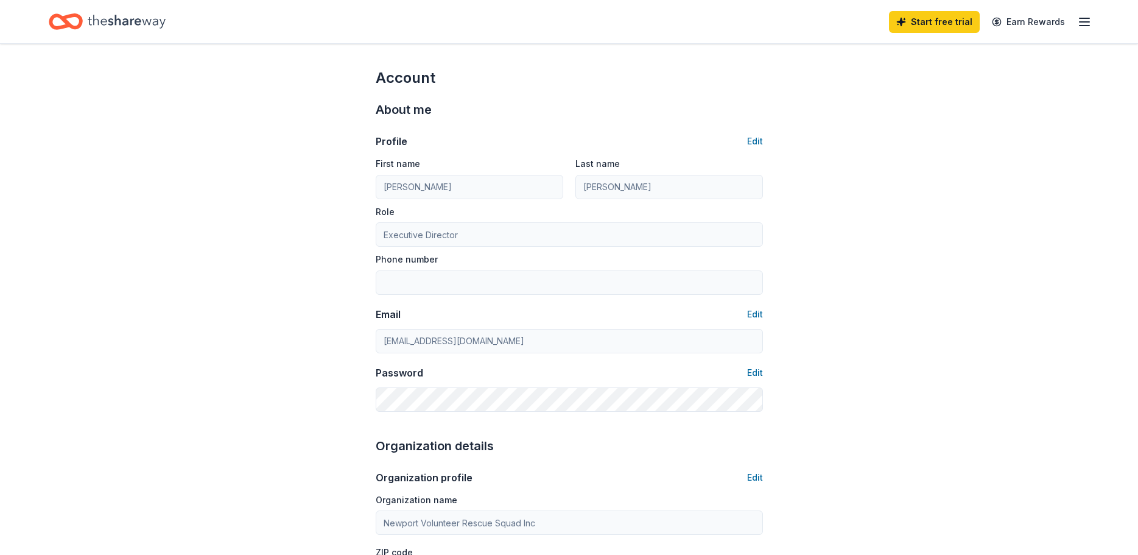
click at [1085, 22] on icon "button" at bounding box center [1084, 22] width 15 height 15
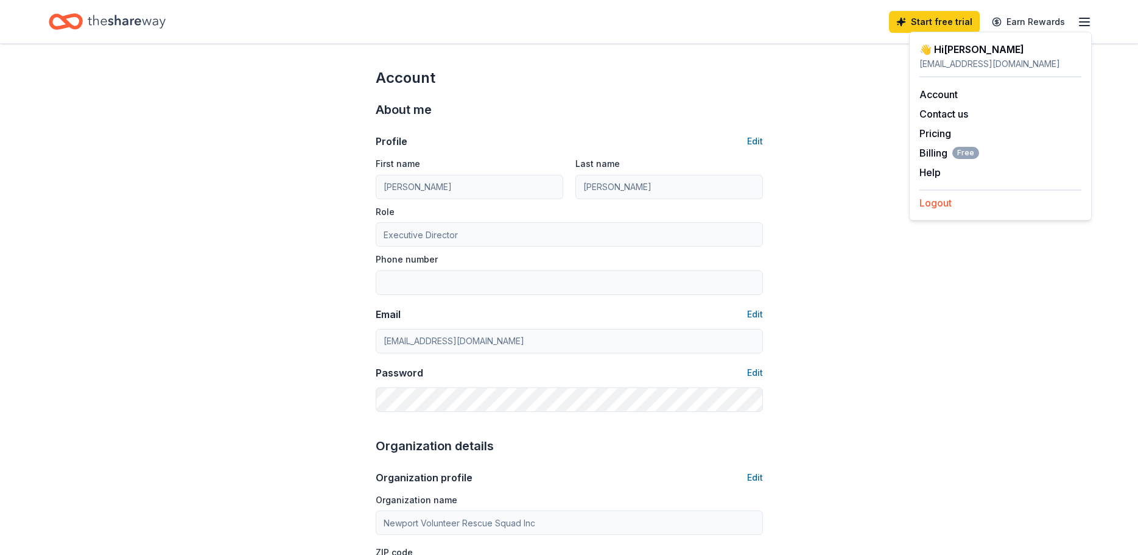
click at [926, 200] on button "Logout" at bounding box center [935, 202] width 32 height 15
